Goal: Task Accomplishment & Management: Manage account settings

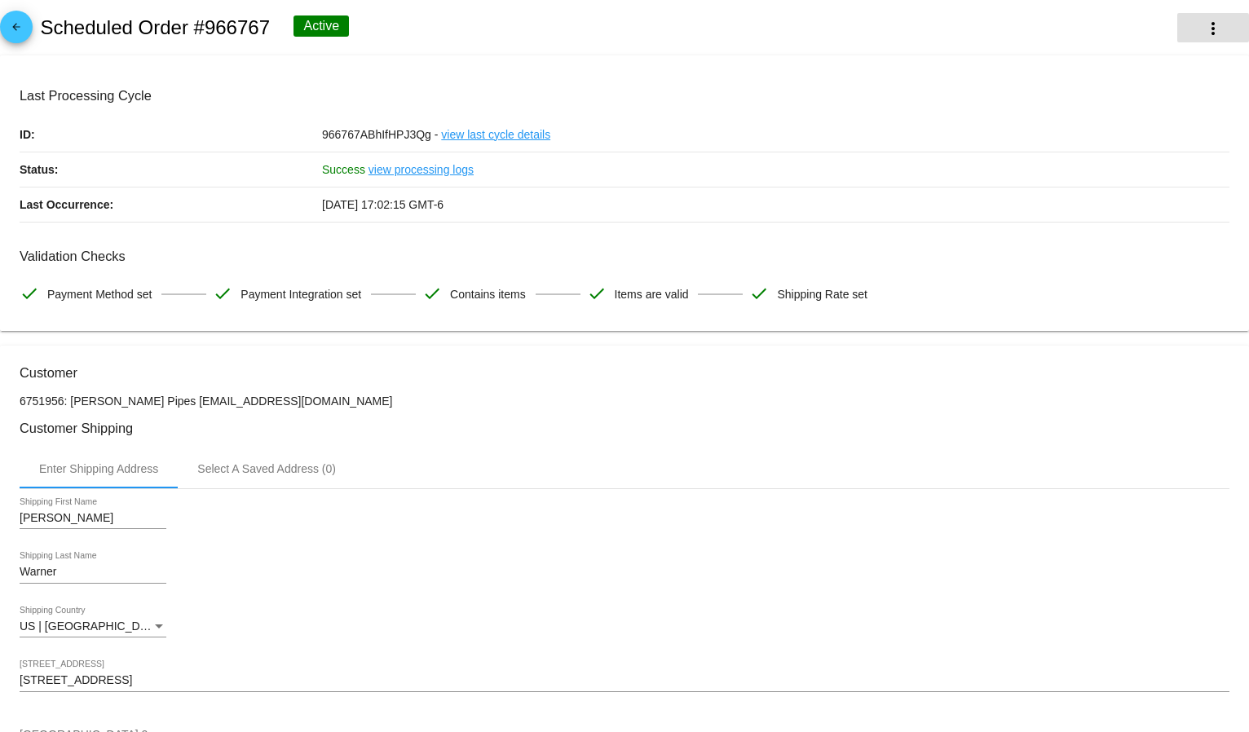
click at [1203, 27] on mat-icon "more_vert" at bounding box center [1213, 29] width 20 height 20
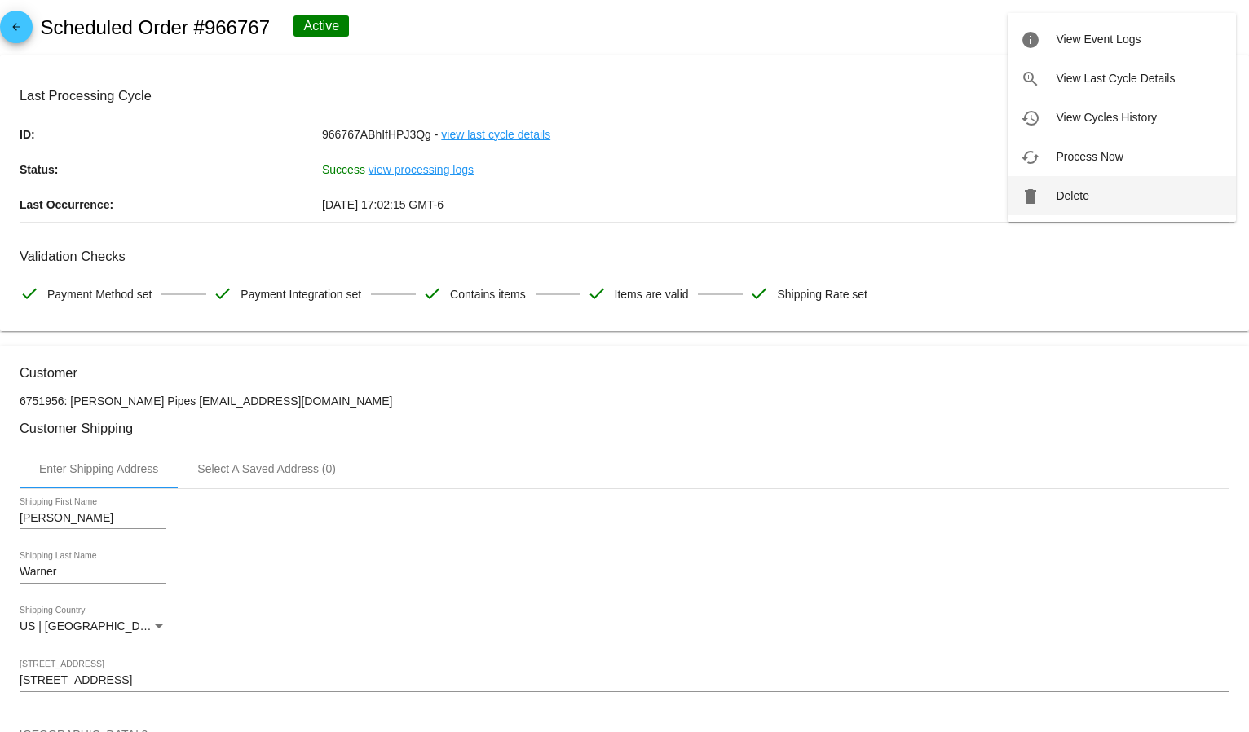
click at [1090, 186] on button "delete Delete" at bounding box center [1121, 195] width 228 height 39
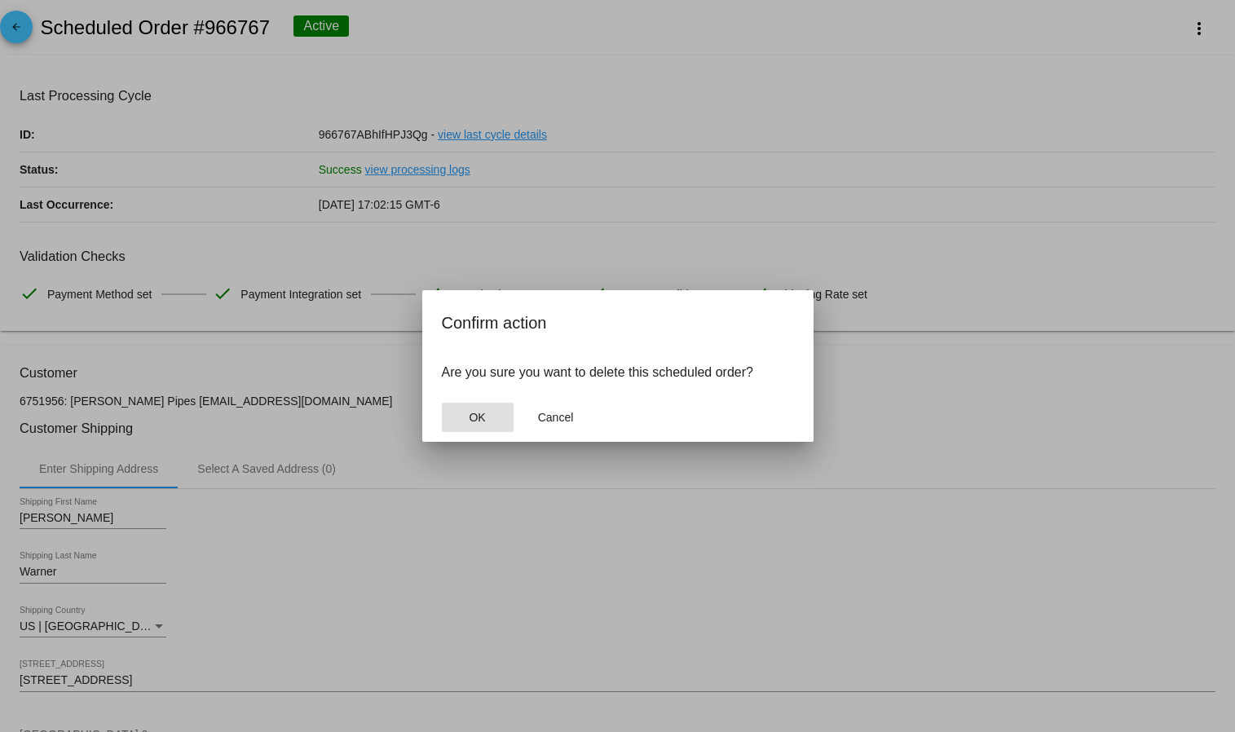
click at [488, 424] on button "OK" at bounding box center [478, 417] width 72 height 29
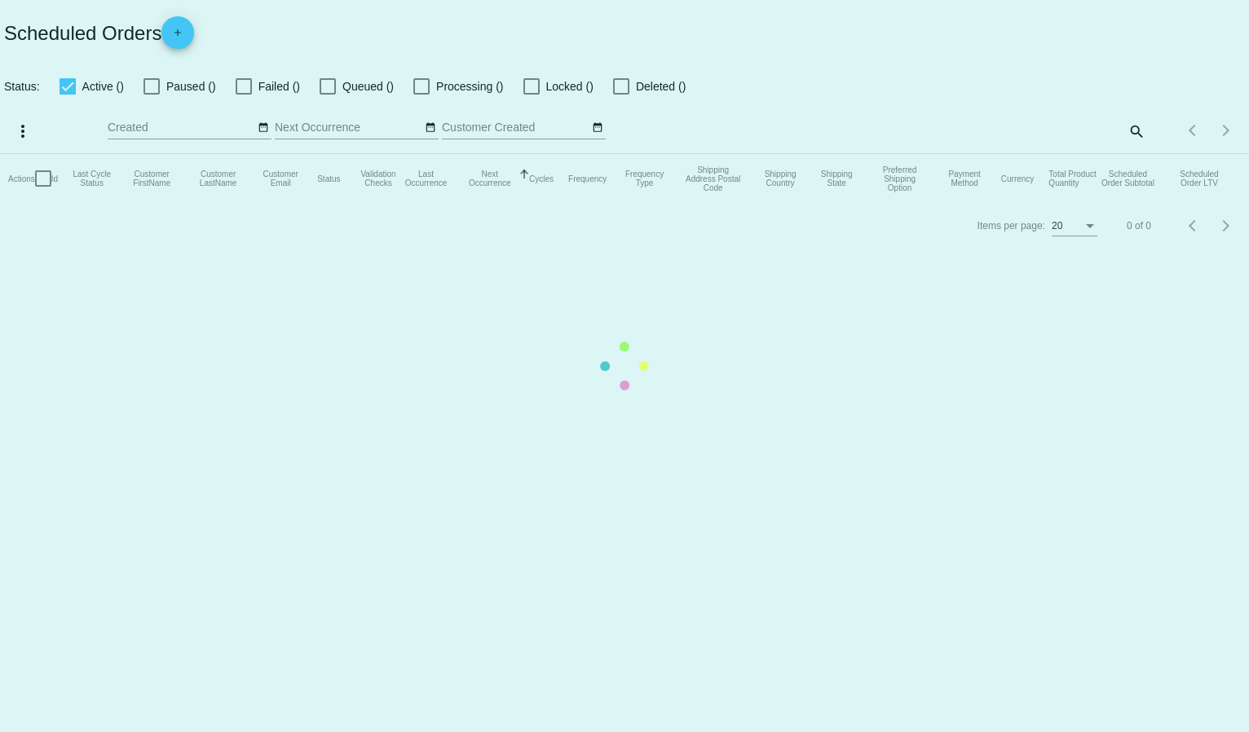
checkbox input "true"
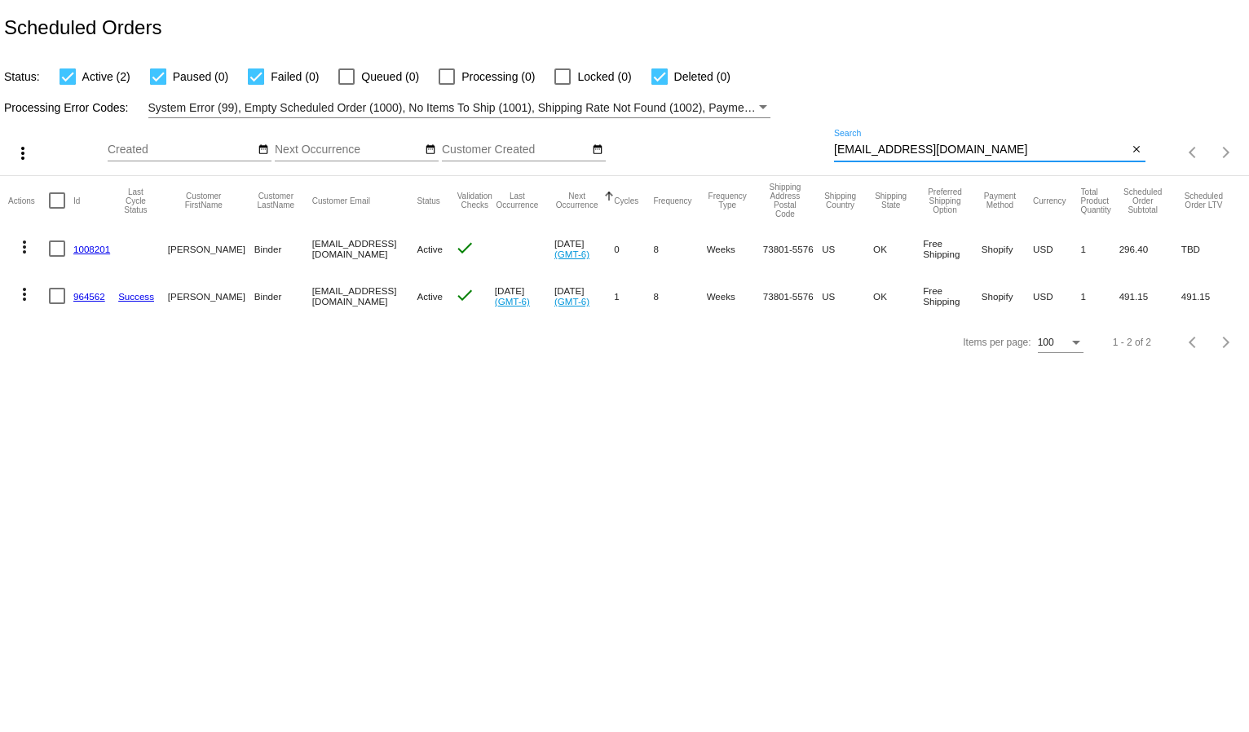
click at [922, 148] on input "[EMAIL_ADDRESS][DOMAIN_NAME]" at bounding box center [981, 149] width 294 height 13
paste input "[EMAIL_ADDRESS]"
type input "[PERSON_NAME][EMAIL_ADDRESS][DOMAIN_NAME]"
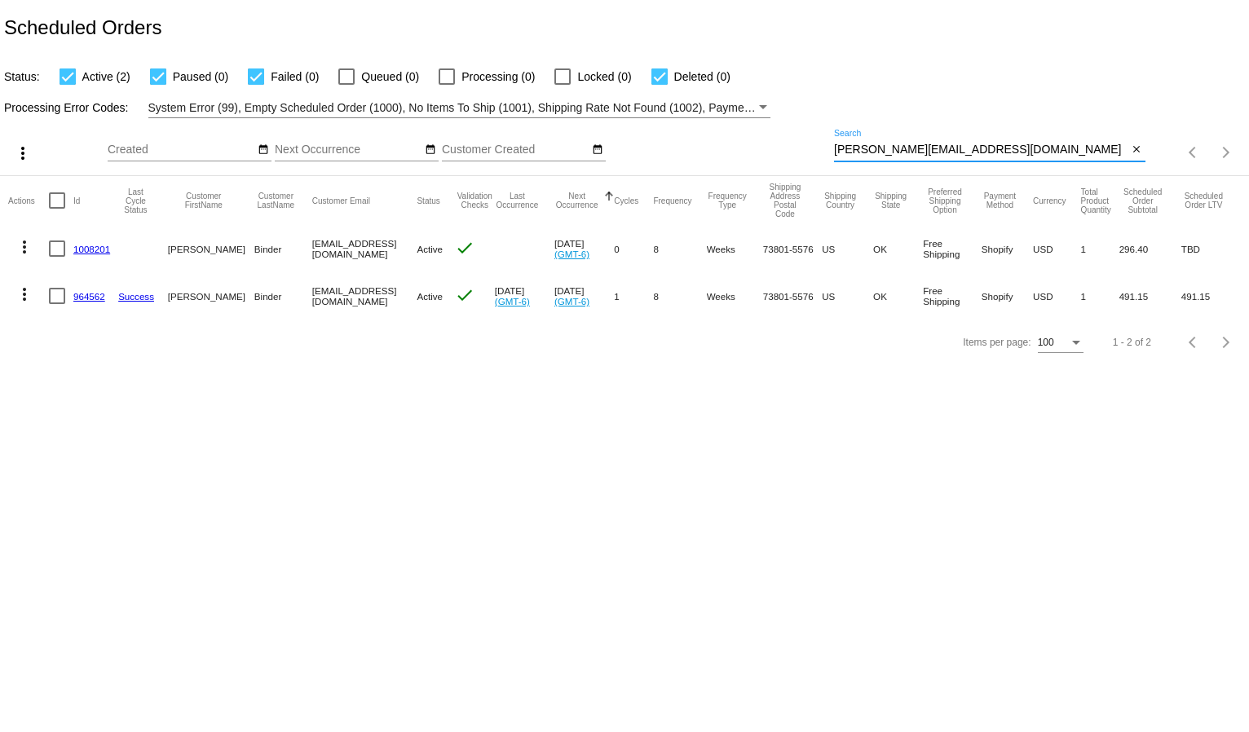
click at [909, 92] on div "Processing Error Codes: System Error (99), Empty Scheduled Order (1000), No Ite…" at bounding box center [624, 102] width 1249 height 32
